Goal: Obtain resource: Download file/media

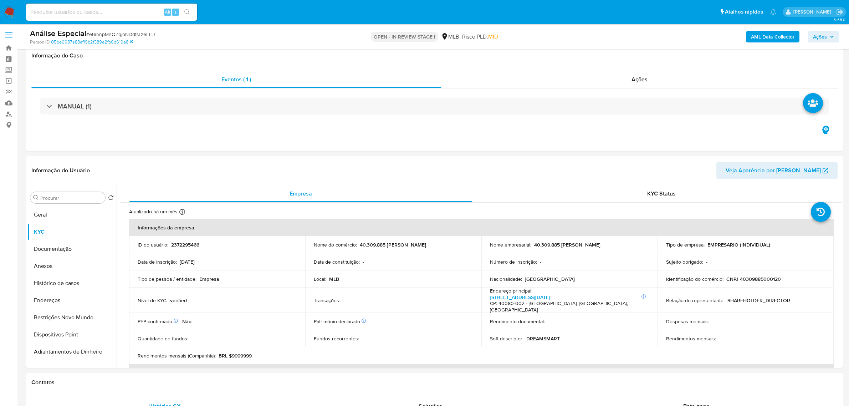
select select "10"
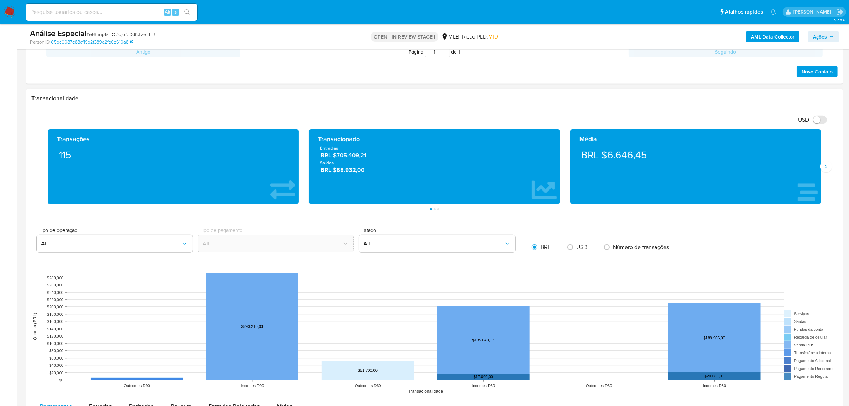
scroll to position [713, 0]
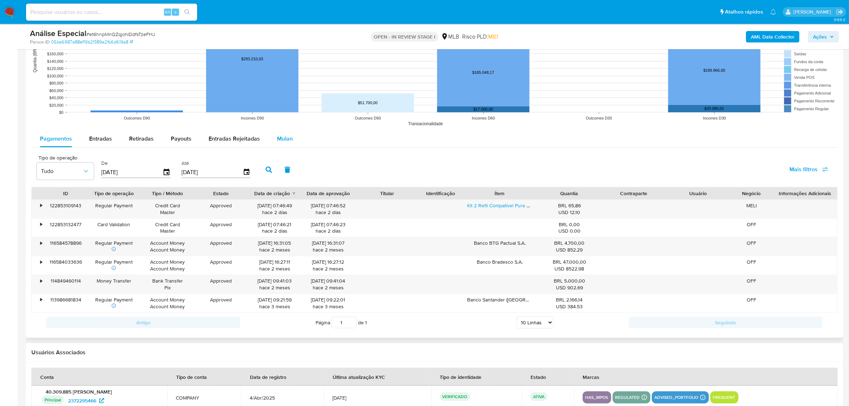
click at [279, 137] on span "Mulan" at bounding box center [285, 138] width 16 height 8
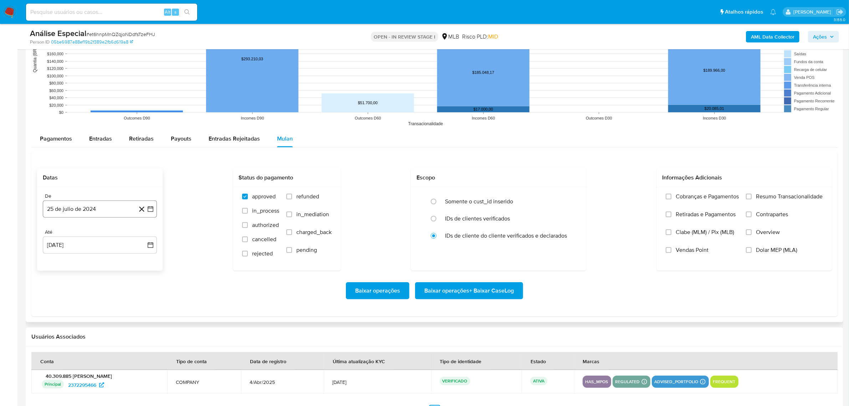
click at [95, 206] on button "25 de julio de 2024" at bounding box center [100, 208] width 114 height 17
click at [54, 236] on icon "Mes anterior" at bounding box center [55, 234] width 3 height 5
click at [145, 237] on icon "Mes siguiente" at bounding box center [144, 234] width 9 height 9
click at [128, 261] on button "1" at bounding box center [128, 260] width 11 height 11
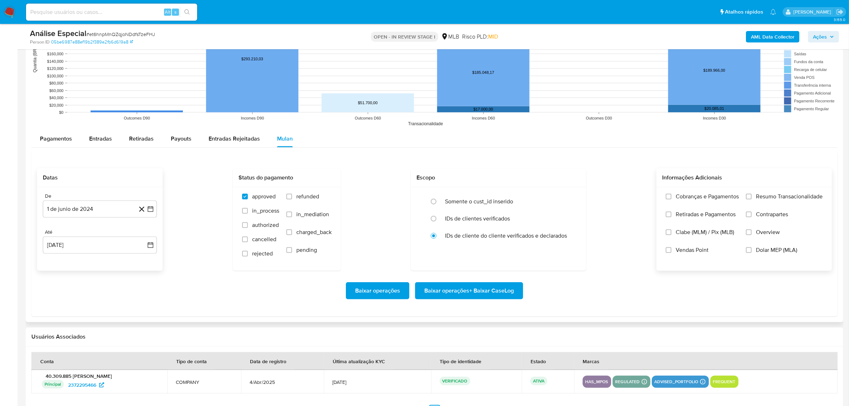
click at [757, 200] on span "Resumo Transacionalidade" at bounding box center [789, 196] width 67 height 7
click at [751, 199] on input "Resumo Transacionalidade" at bounding box center [749, 197] width 6 height 6
click at [475, 293] on span "Baixar operações + Baixar CaseLog" at bounding box center [468, 291] width 89 height 16
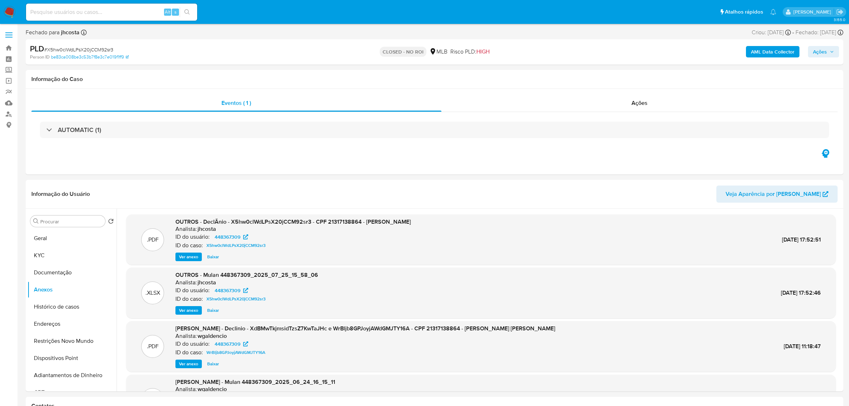
select select "10"
click at [15, 10] on img at bounding box center [10, 12] width 12 height 12
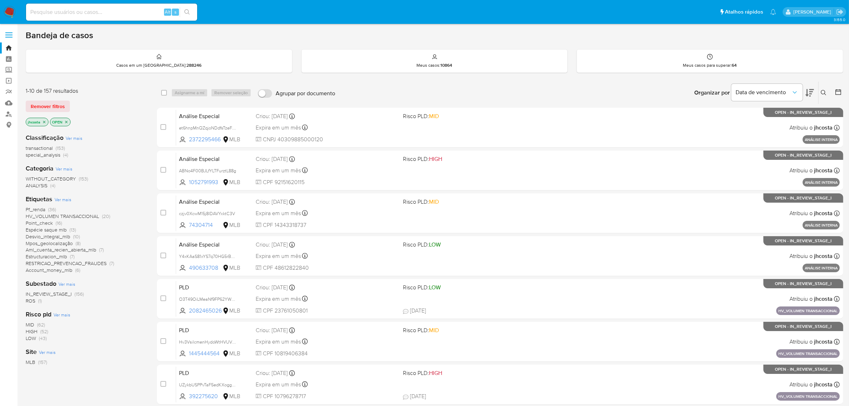
click at [94, 216] on span "HV_VOLUMEN TRANSACCIONAL" at bounding box center [62, 215] width 73 height 7
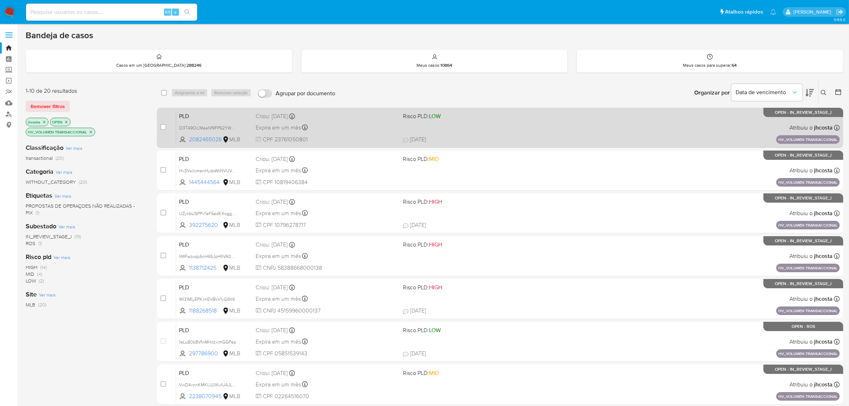
click at [355, 133] on div "PLD O3T49OiLMeaNf9FP62YW69dZ 2082465026 MLB Risco PLD: LOW Criou: 14/08/2025 Cr…" at bounding box center [507, 127] width 663 height 36
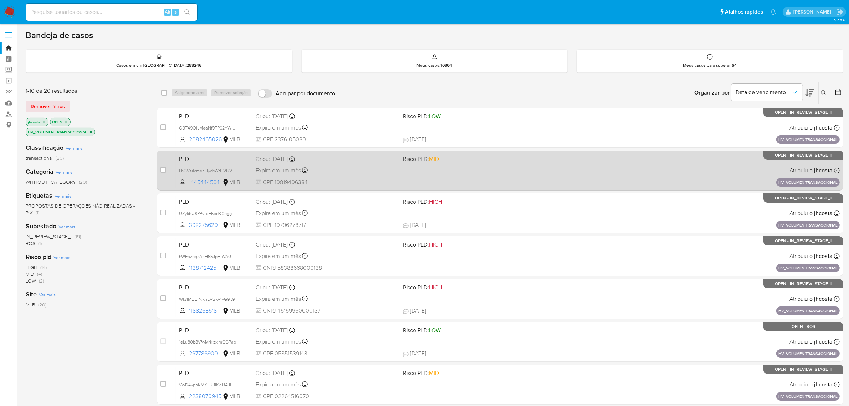
click at [354, 179] on span "CPF 10819406384" at bounding box center [327, 182] width 142 height 8
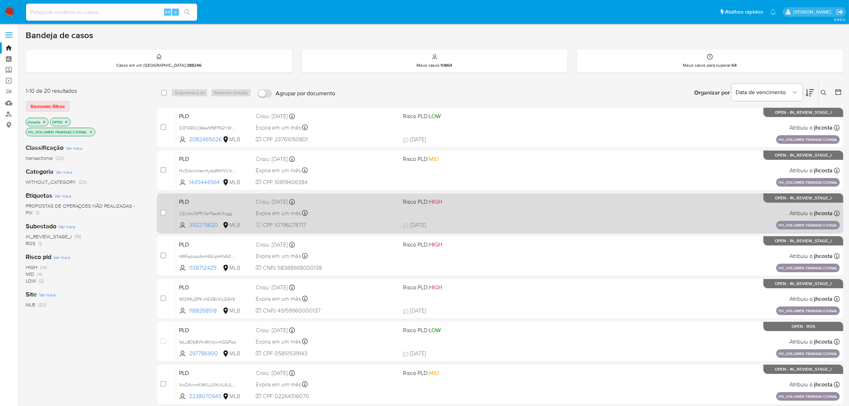
click at [346, 218] on div "PLD UZykbUSPPvTaF5edKXoggDu7 392275620 MLB Risco PLD: HIGH Criou: 14/08/2025 Cr…" at bounding box center [507, 213] width 663 height 36
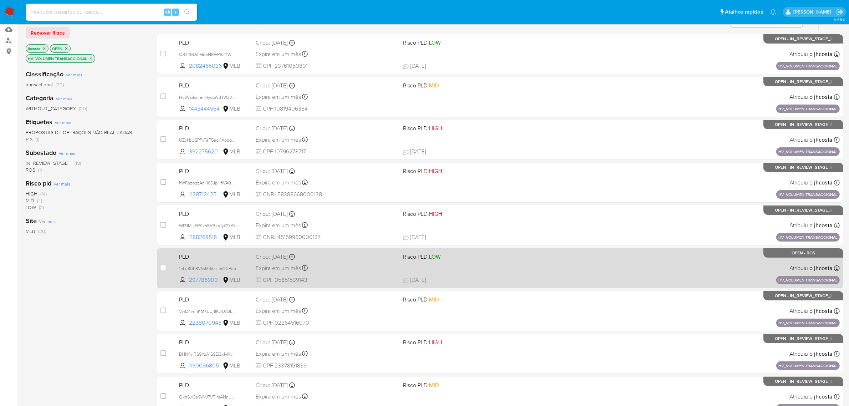
scroll to position [89, 0]
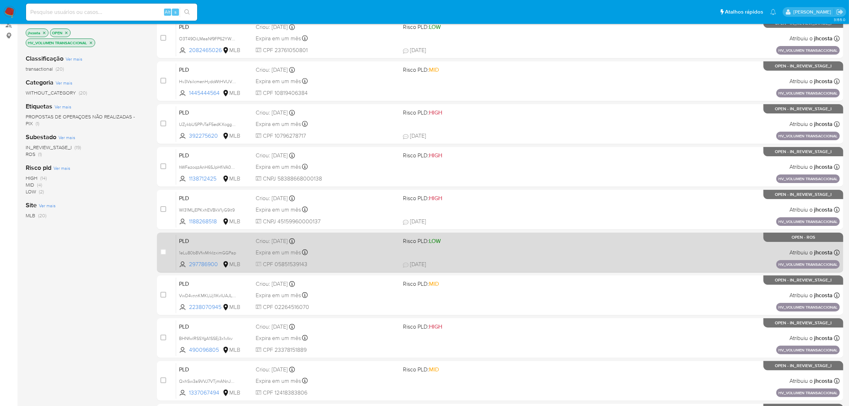
click at [348, 248] on div "Expira em um mês Expira em 28/09/2025 11:17:46" at bounding box center [327, 252] width 142 height 10
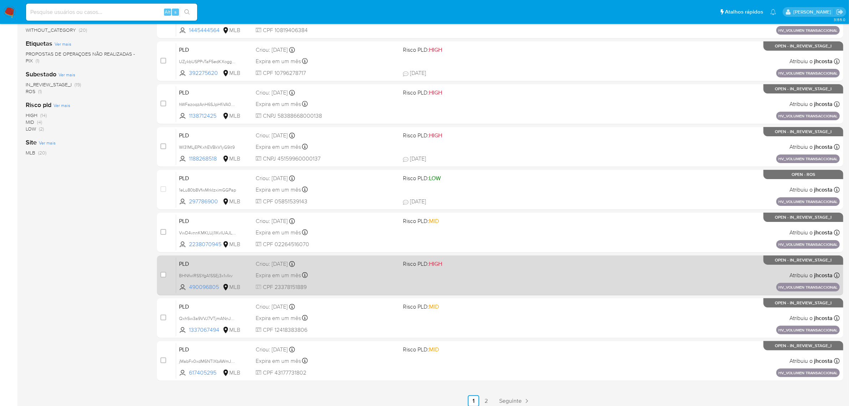
scroll to position [156, 0]
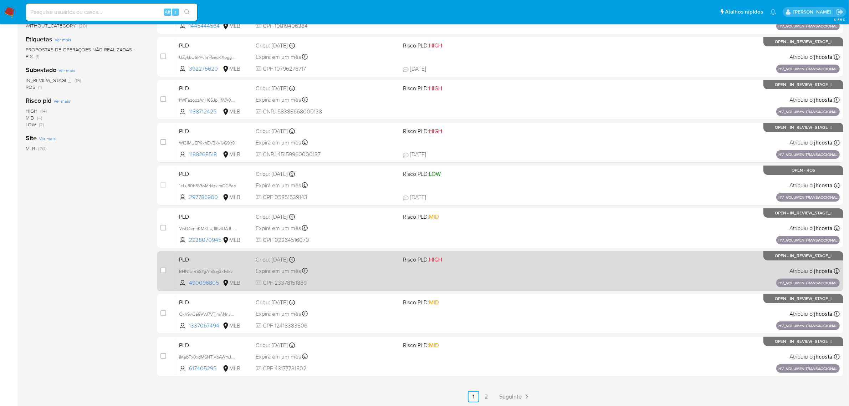
click at [322, 264] on div "PLD BHNfwlRSSYgA1SSEj3x1vIkv 490096805 MLB Risco PLD: HIGH Criou: 14/08/2025 Cr…" at bounding box center [507, 271] width 663 height 36
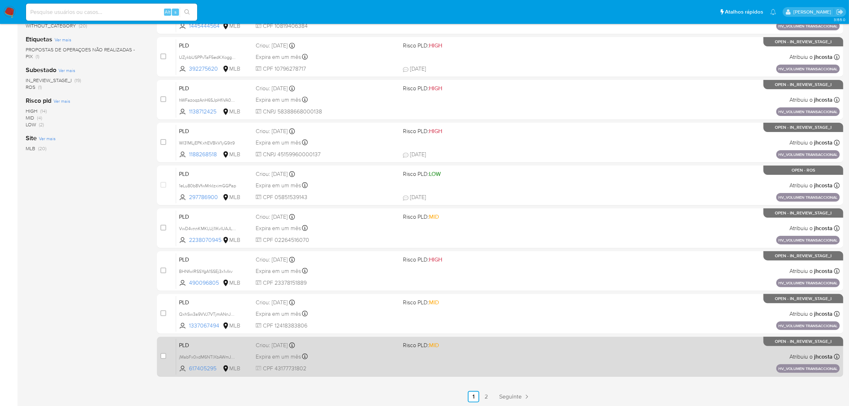
click at [343, 343] on div "Criou: 14/08/2025 Criou: 14/08/2025 11:17:03" at bounding box center [327, 345] width 142 height 8
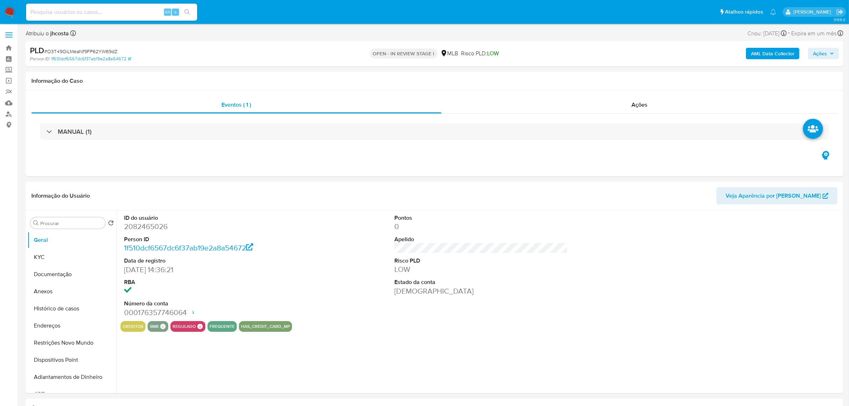
select select "10"
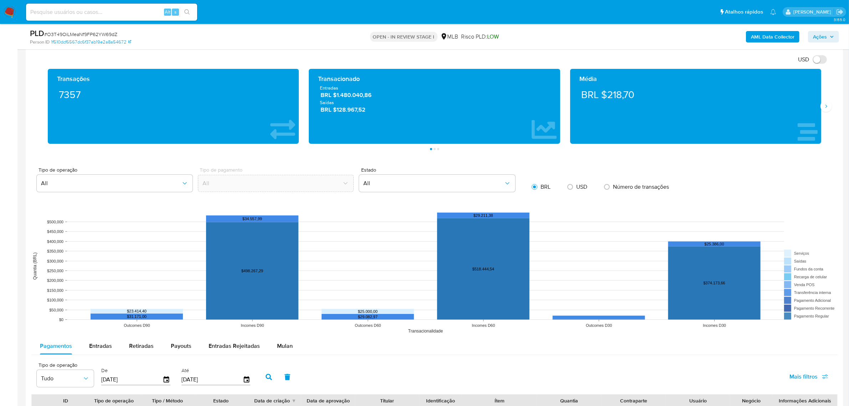
scroll to position [579, 0]
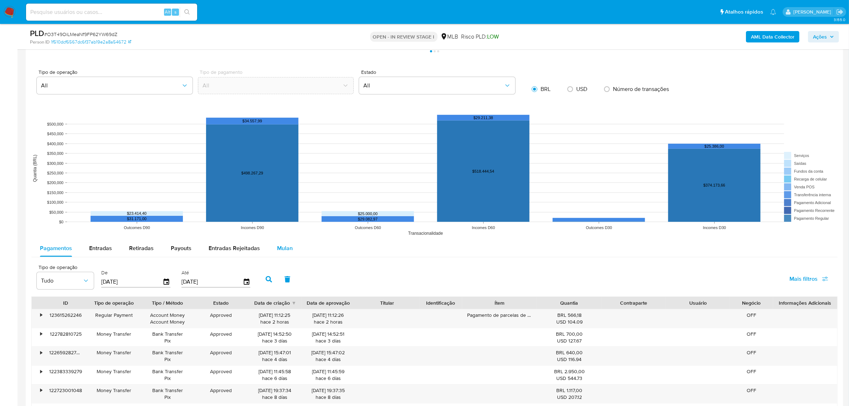
click at [283, 248] on span "Mulan" at bounding box center [285, 248] width 16 height 8
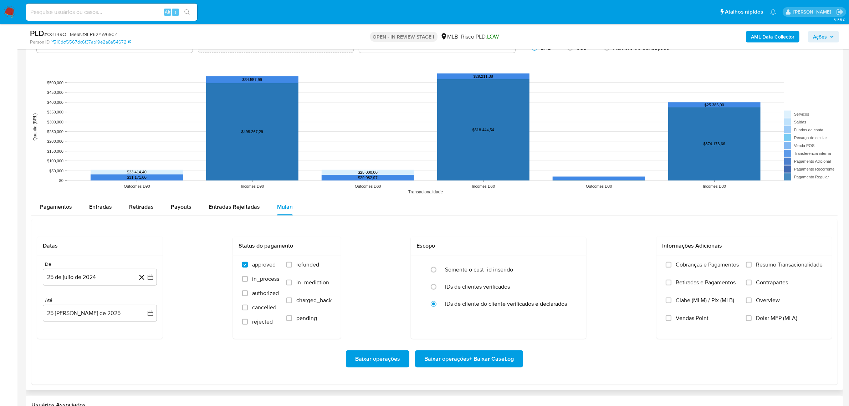
scroll to position [713, 0]
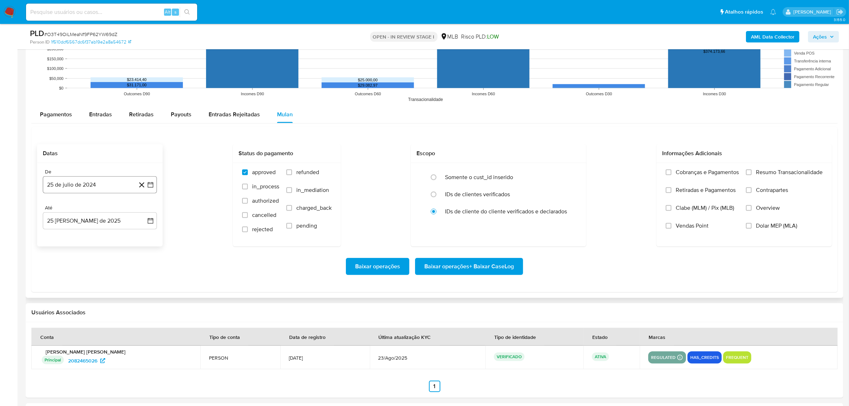
click at [92, 184] on button "25 de julio de 2024" at bounding box center [100, 184] width 114 height 17
click at [108, 213] on span "julio 2024" at bounding box center [96, 210] width 27 height 7
click at [140, 213] on icon "Año siguiente" at bounding box center [142, 210] width 9 height 9
click at [67, 276] on span "jul" at bounding box center [69, 276] width 16 height 6
click at [68, 237] on button "1" at bounding box center [71, 236] width 11 height 11
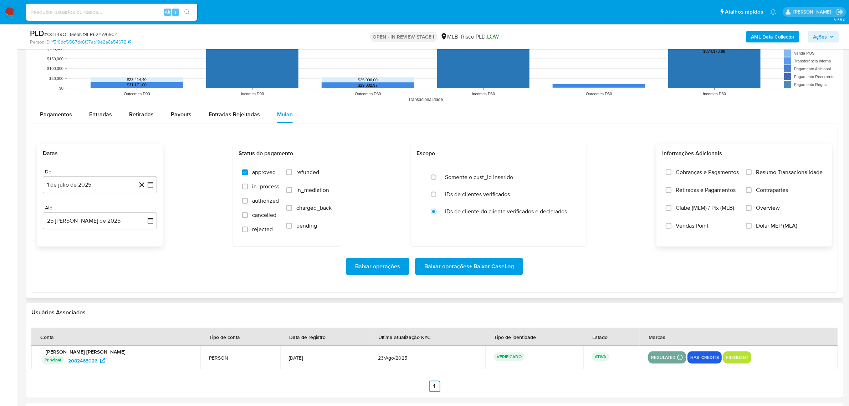
click at [769, 169] on span "Resumo Transacionalidade" at bounding box center [789, 172] width 67 height 7
click at [751, 169] on input "Resumo Transacionalidade" at bounding box center [749, 172] width 6 height 6
click at [460, 267] on span "Baixar operações + Baixar CaseLog" at bounding box center [468, 266] width 89 height 16
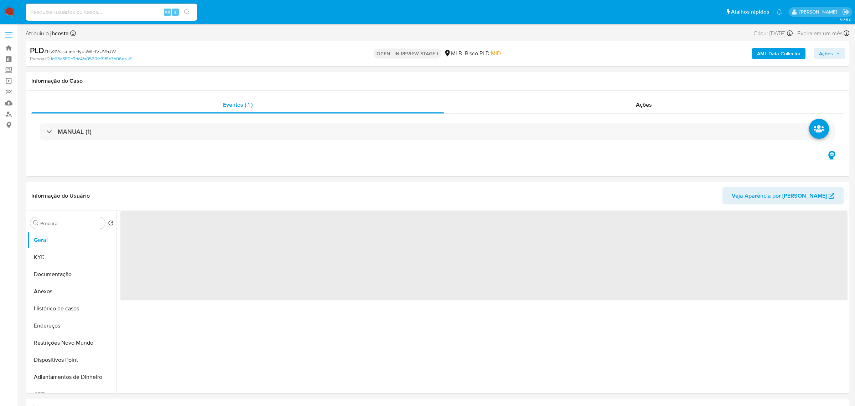
select select "10"
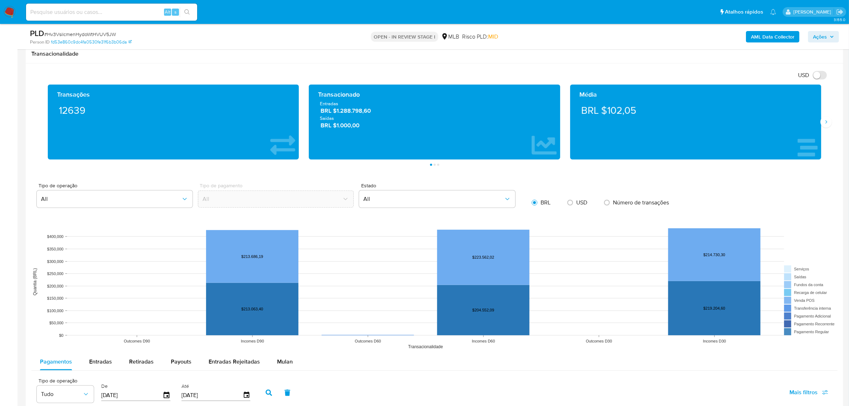
scroll to position [624, 0]
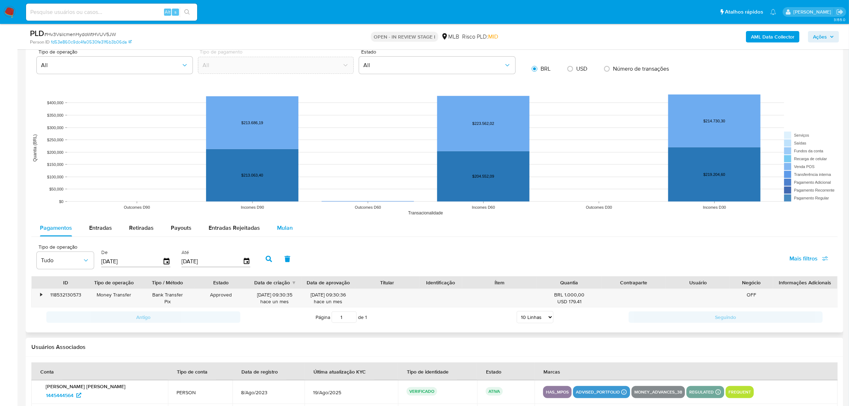
click at [287, 232] on span "Mulan" at bounding box center [285, 227] width 16 height 8
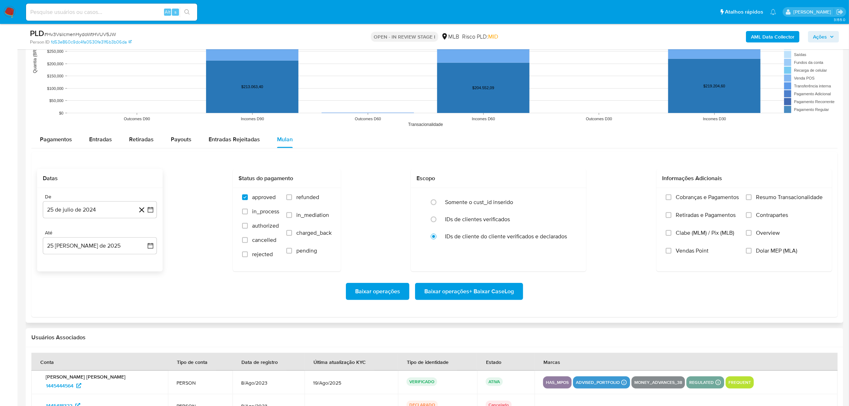
scroll to position [713, 0]
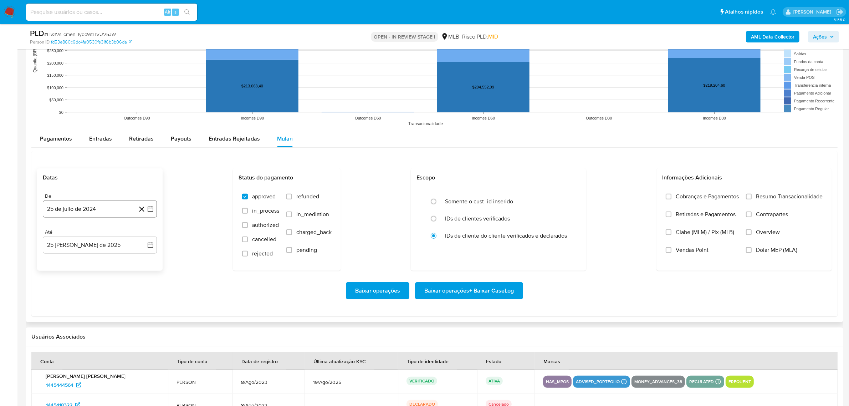
click at [98, 206] on button "25 de julio de 2024" at bounding box center [100, 208] width 114 height 17
click at [106, 236] on span "julio 2024" at bounding box center [96, 234] width 27 height 7
click at [142, 232] on icon "Año siguiente" at bounding box center [142, 234] width 9 height 9
click at [70, 302] on span "[DATE]" at bounding box center [69, 300] width 16 height 6
click at [71, 263] on button "1" at bounding box center [71, 260] width 11 height 11
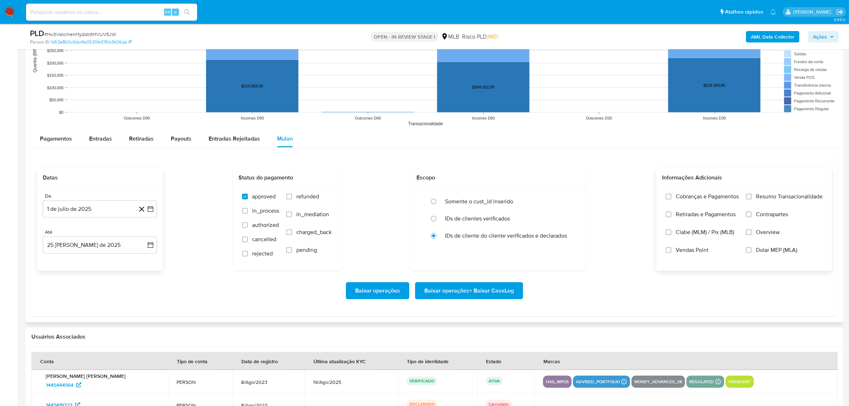
click at [769, 195] on span "Resumo Transacionalidade" at bounding box center [789, 196] width 67 height 7
click at [751, 195] on input "Resumo Transacionalidade" at bounding box center [749, 197] width 6 height 6
click at [461, 288] on span "Baixar operações + Baixar CaseLog" at bounding box center [468, 291] width 89 height 16
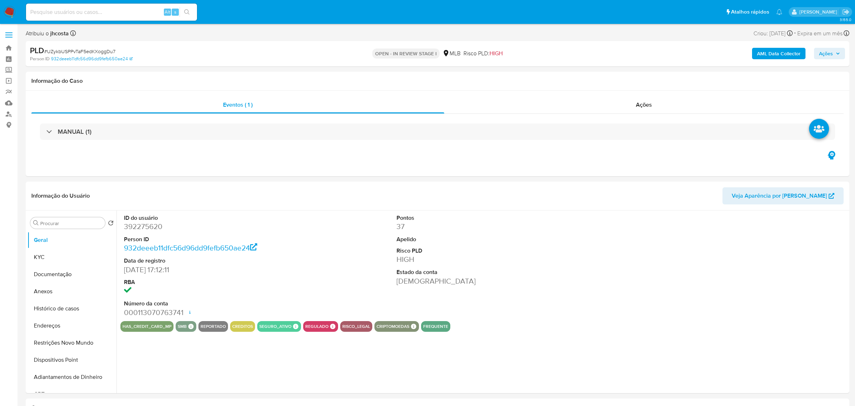
select select "10"
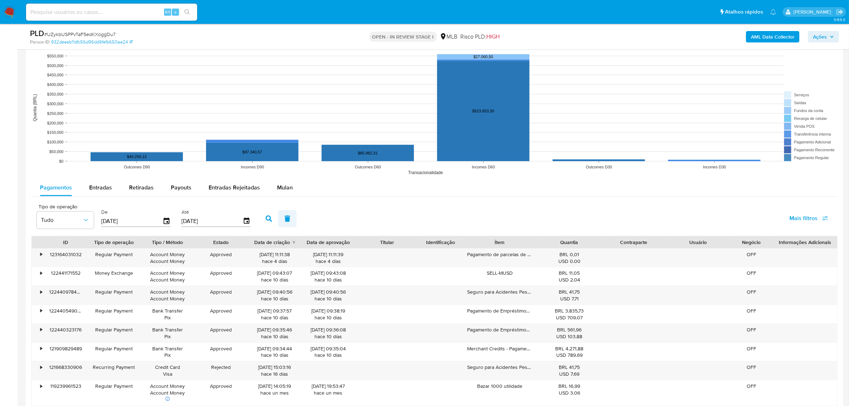
scroll to position [668, 0]
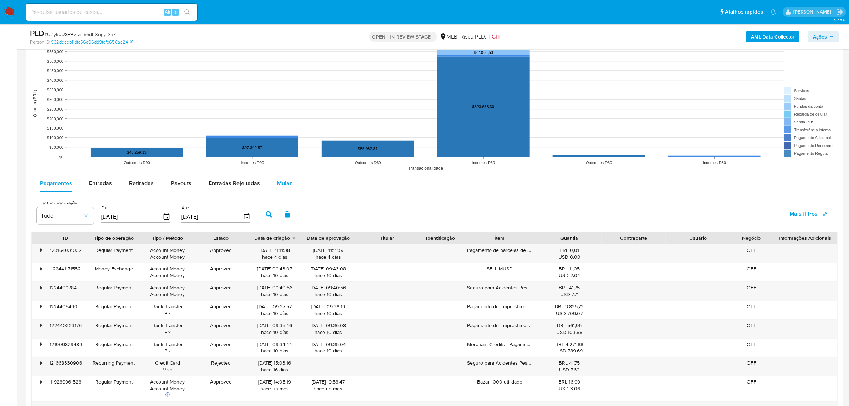
click at [284, 177] on div "Mulan" at bounding box center [285, 183] width 16 height 17
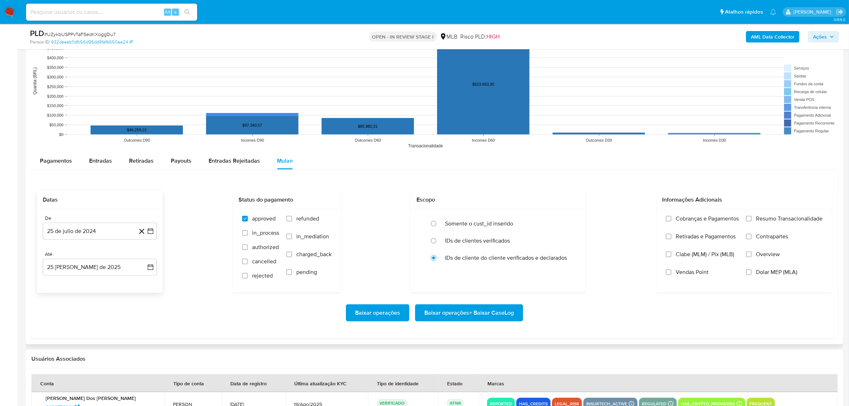
scroll to position [713, 0]
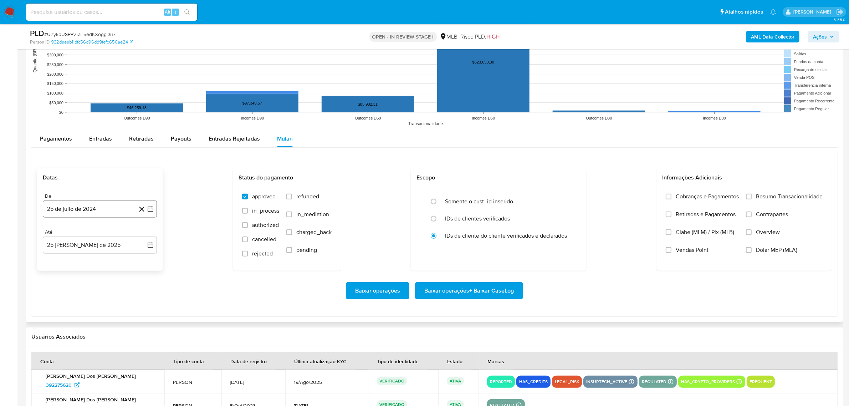
click at [76, 207] on button "25 de julio de 2024" at bounding box center [100, 208] width 114 height 17
click at [96, 236] on span "julio 2024" at bounding box center [96, 234] width 27 height 7
click at [141, 234] on icon "Año siguiente" at bounding box center [142, 234] width 9 height 9
click at [65, 302] on span "[DATE]" at bounding box center [69, 300] width 16 height 6
click at [67, 266] on button "1" at bounding box center [71, 260] width 11 height 11
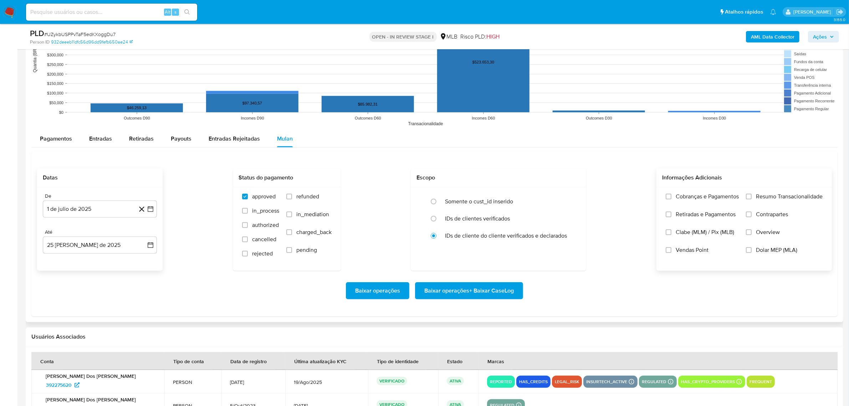
click at [749, 193] on label "Resumo Transacionalidade" at bounding box center [784, 202] width 77 height 18
click at [749, 194] on input "Resumo Transacionalidade" at bounding box center [749, 197] width 6 height 6
click at [494, 295] on span "Baixar operações + Baixar CaseLog" at bounding box center [468, 291] width 89 height 16
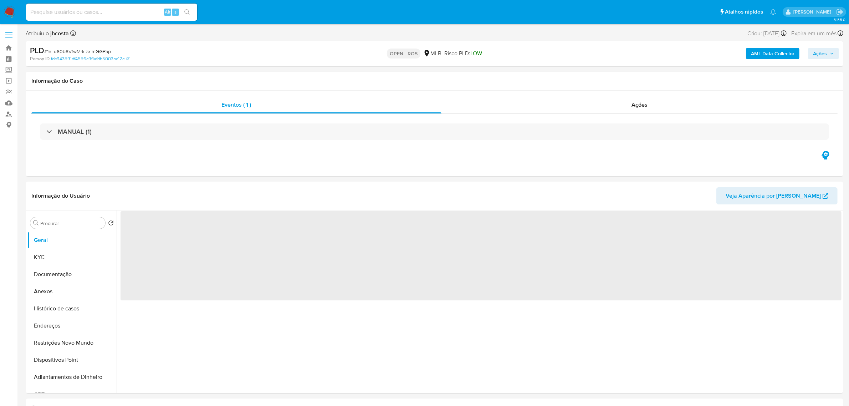
select select "10"
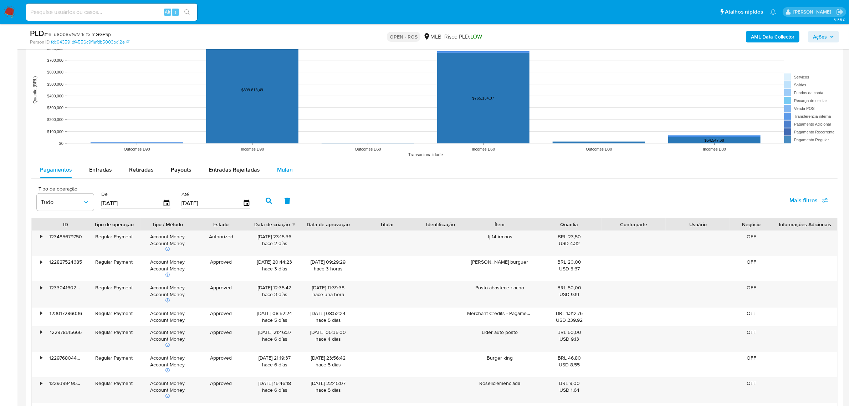
scroll to position [668, 0]
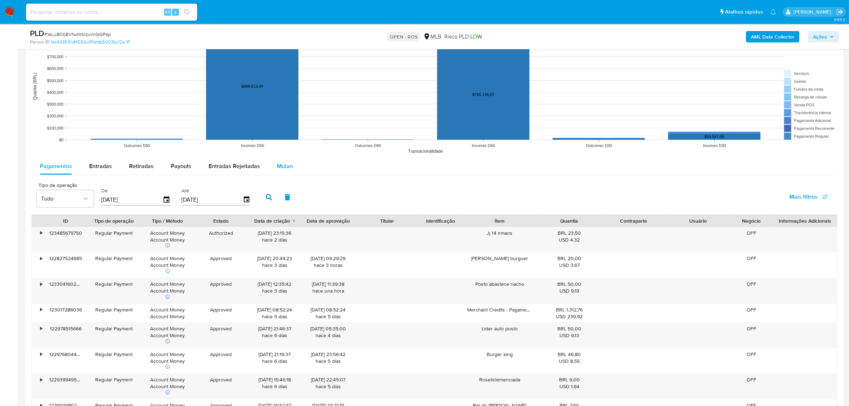
click at [282, 164] on span "Mulan" at bounding box center [285, 166] width 16 height 8
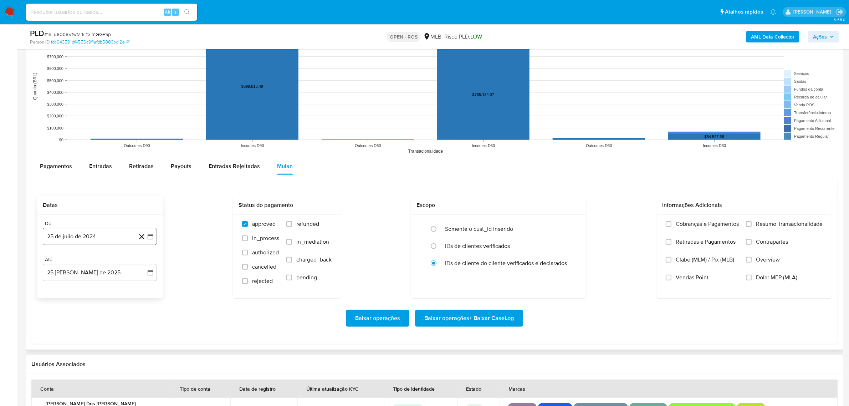
click at [97, 235] on button "25 de julio de 2024" at bounding box center [100, 236] width 114 height 17
click at [104, 262] on span "julio 2024" at bounding box center [96, 261] width 27 height 7
click at [142, 260] on icon "Año siguiente" at bounding box center [142, 261] width 9 height 9
click at [72, 327] on button "[DATE]" at bounding box center [68, 327] width 20 height 11
click at [73, 288] on button "1" at bounding box center [71, 287] width 11 height 11
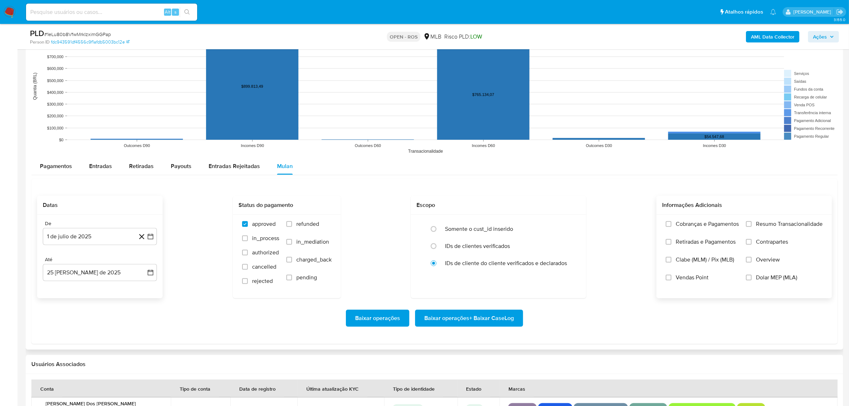
click at [759, 224] on span "Resumo Transacionalidade" at bounding box center [789, 223] width 67 height 7
click at [751, 224] on input "Resumo Transacionalidade" at bounding box center [749, 224] width 6 height 6
click at [460, 314] on span "Baixar operações + Baixar CaseLog" at bounding box center [468, 318] width 89 height 16
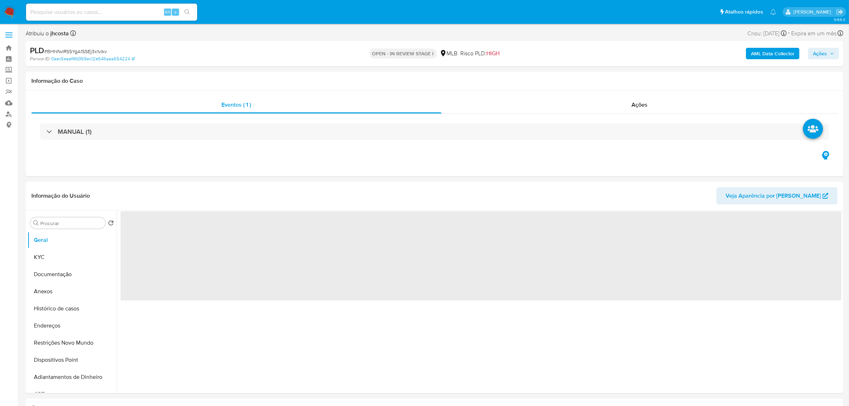
select select "10"
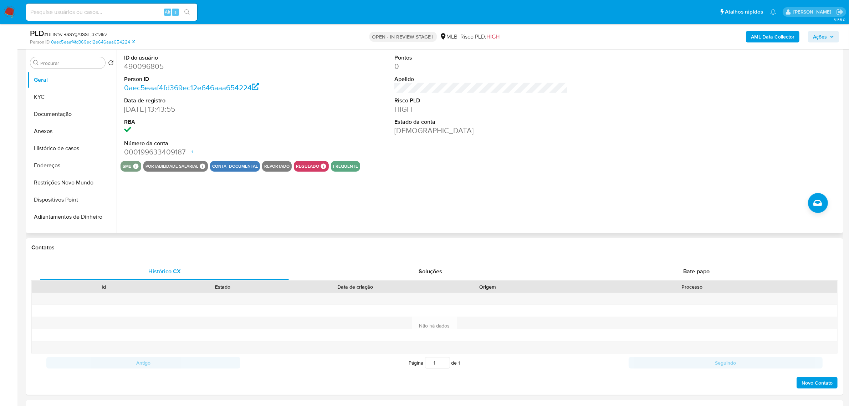
scroll to position [134, 0]
click at [77, 152] on button "Histórico de casos" at bounding box center [68, 149] width 83 height 17
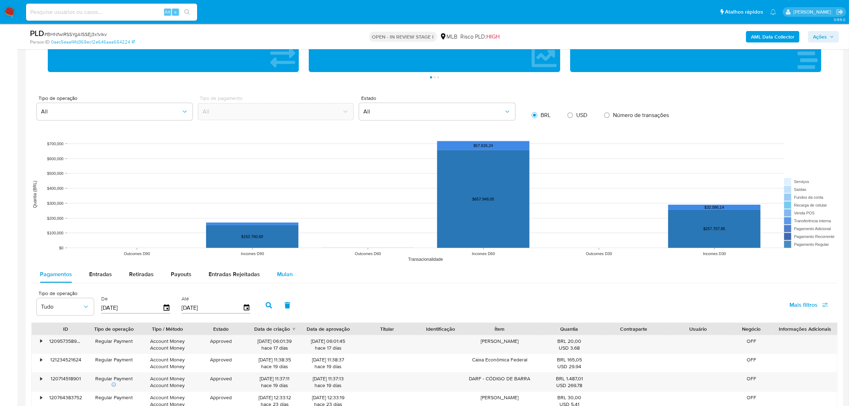
scroll to position [624, 0]
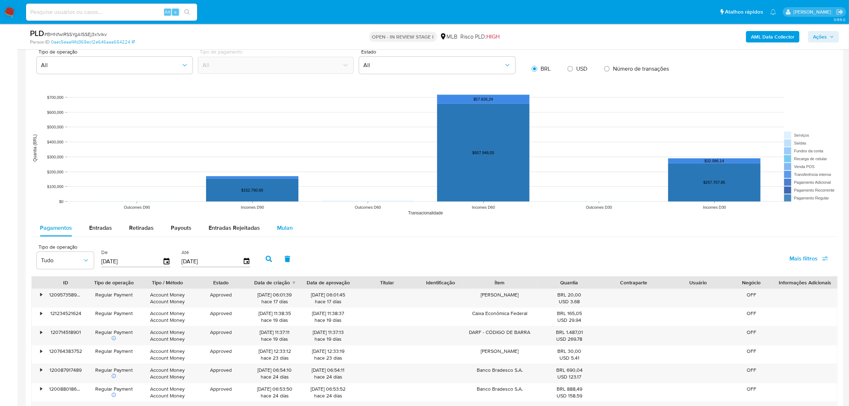
click at [282, 226] on span "Mulan" at bounding box center [285, 227] width 16 height 8
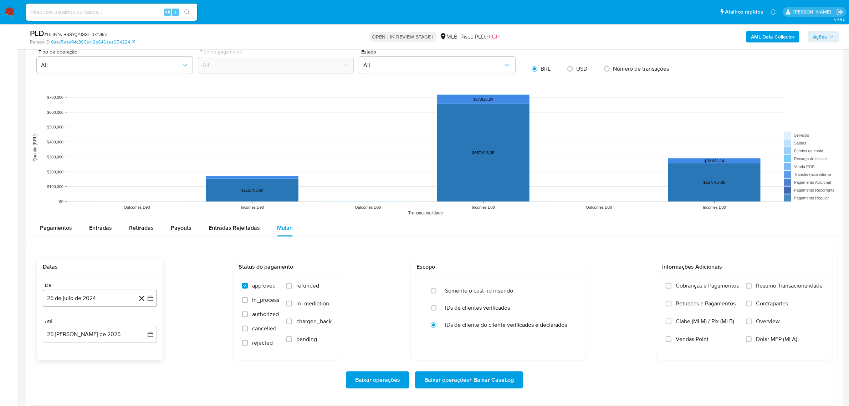
click at [100, 297] on button "25 de julio de 2024" at bounding box center [100, 297] width 114 height 17
click at [110, 186] on button "julio 2024" at bounding box center [100, 189] width 34 height 7
click at [142, 182] on icon "Año siguiente" at bounding box center [142, 181] width 9 height 9
click at [68, 248] on span "[DATE]" at bounding box center [69, 248] width 16 height 6
click at [73, 216] on button "1" at bounding box center [71, 215] width 11 height 11
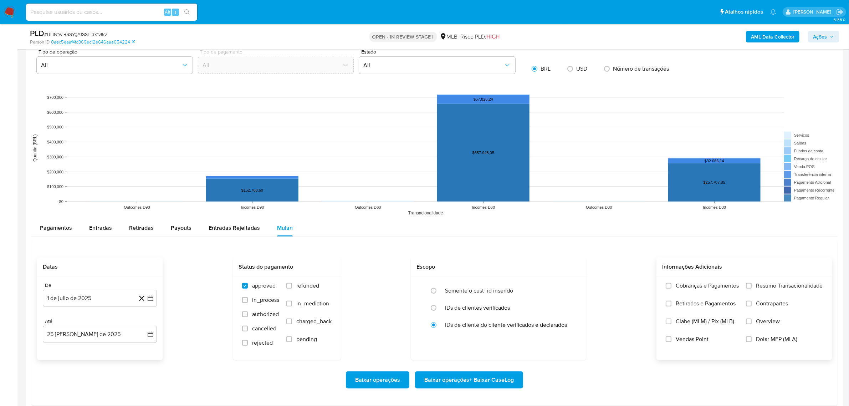
click at [761, 286] on span "Resumo Transacionalidade" at bounding box center [789, 285] width 67 height 7
click at [751, 286] on input "Resumo Transacionalidade" at bounding box center [749, 286] width 6 height 6
click at [440, 374] on span "Baixar operações + Baixar CaseLog" at bounding box center [468, 380] width 89 height 16
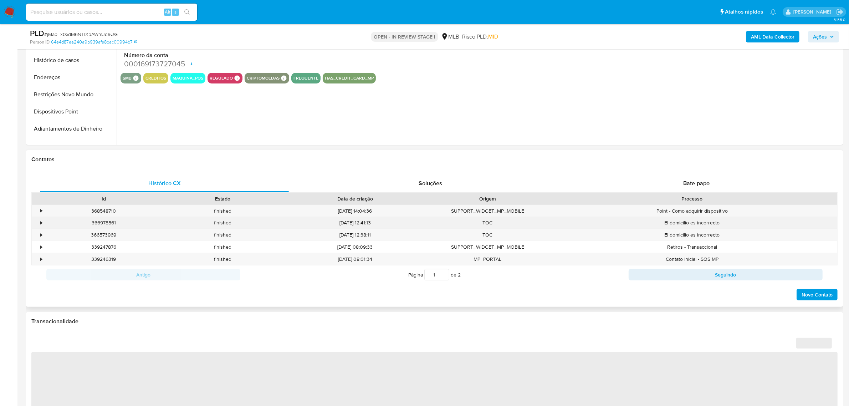
select select "10"
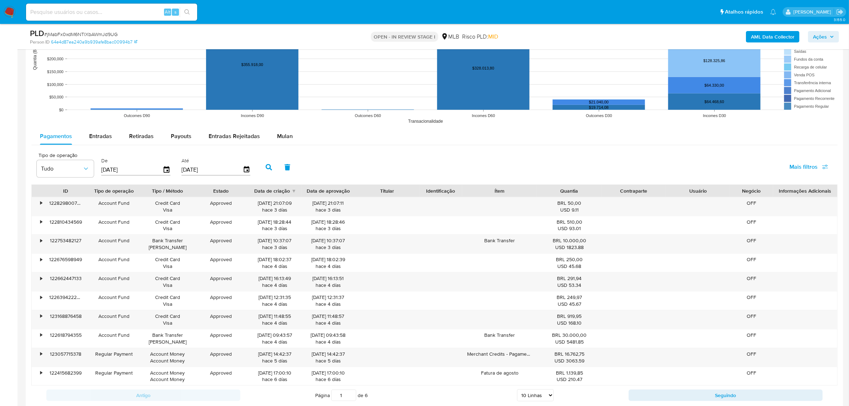
scroll to position [713, 0]
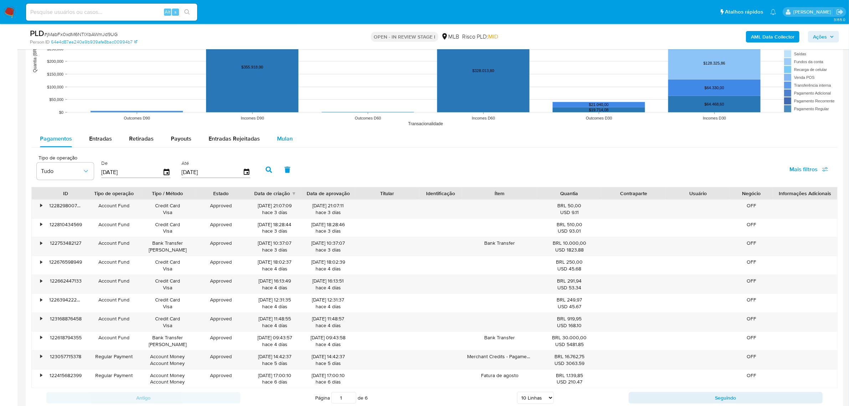
click at [284, 134] on div "Mulan" at bounding box center [285, 138] width 16 height 17
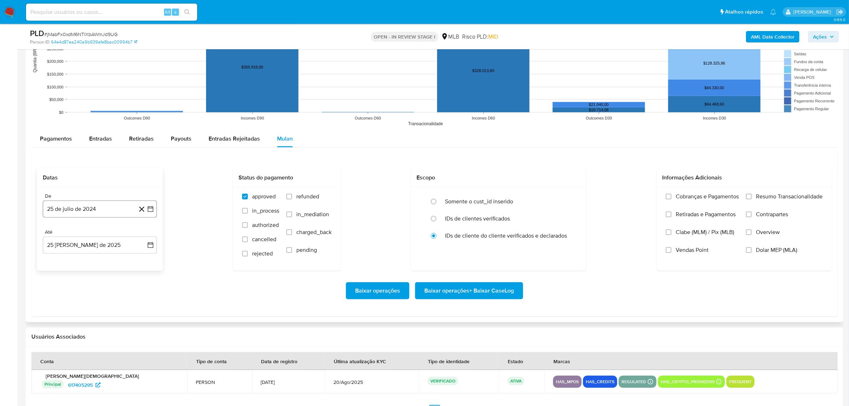
click at [113, 202] on button "25 de julio de 2024" at bounding box center [100, 208] width 114 height 17
click at [109, 232] on span "julio 2024" at bounding box center [96, 234] width 27 height 7
click at [143, 235] on icon "Año siguiente" at bounding box center [143, 234] width 3 height 5
click at [133, 283] on span "jun" at bounding box center [130, 280] width 8 height 6
click at [53, 234] on icon "Mes anterior" at bounding box center [55, 234] width 9 height 9
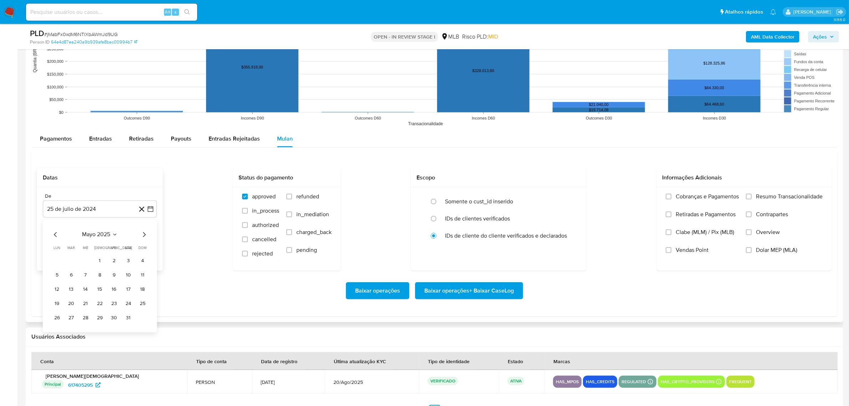
click at [143, 235] on icon "Mes siguiente" at bounding box center [144, 234] width 9 height 9
click at [68, 263] on button "1" at bounding box center [71, 260] width 11 height 11
click at [756, 197] on span "Resumo Transacionalidade" at bounding box center [789, 196] width 67 height 7
click at [751, 197] on input "Resumo Transacionalidade" at bounding box center [749, 197] width 6 height 6
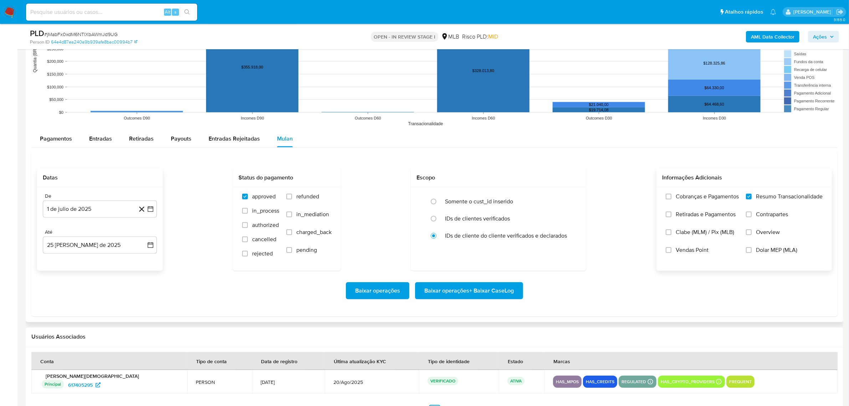
click at [498, 291] on span "Baixar operações + Baixar CaseLog" at bounding box center [468, 291] width 89 height 16
